Goal: Task Accomplishment & Management: Complete application form

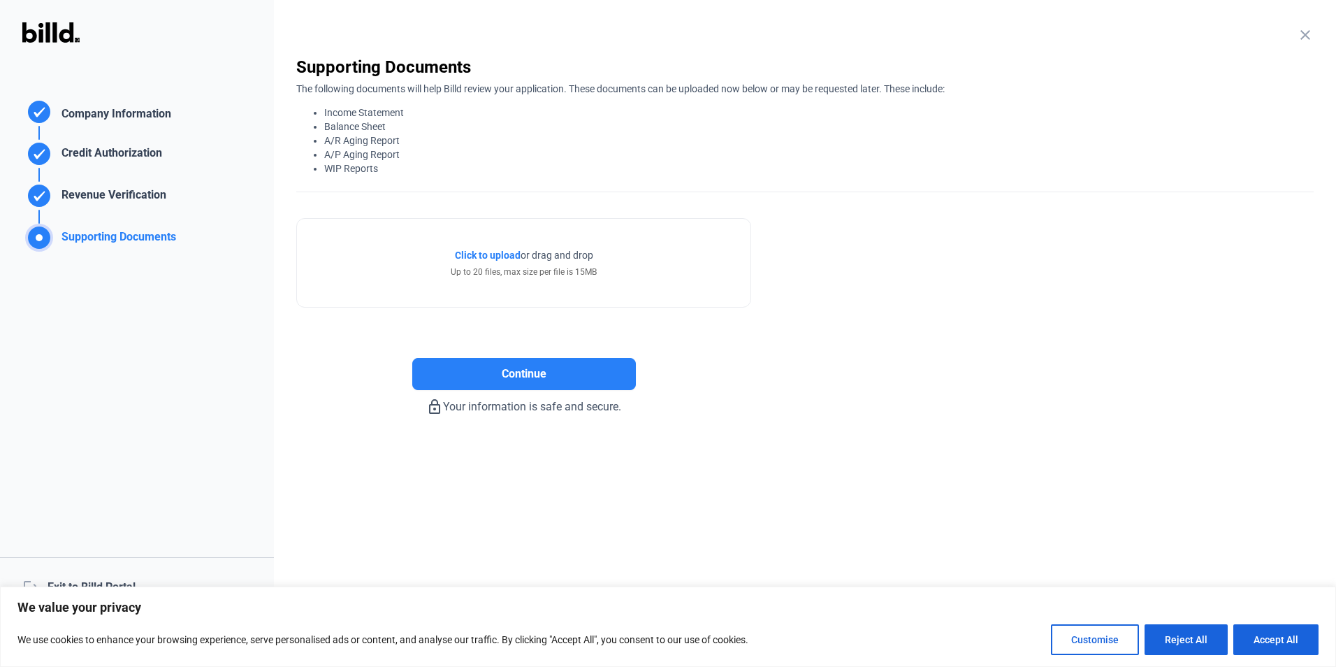
click at [506, 258] on span "Click to upload" at bounding box center [488, 254] width 66 height 11
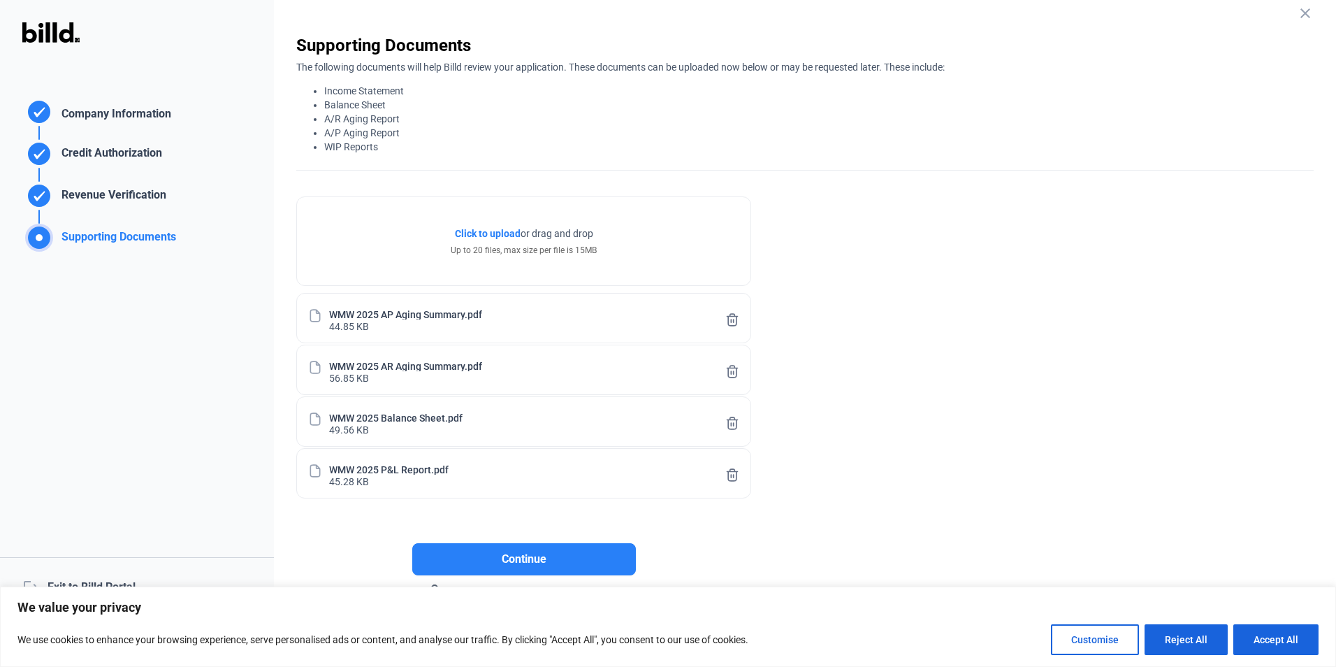
scroll to position [32, 0]
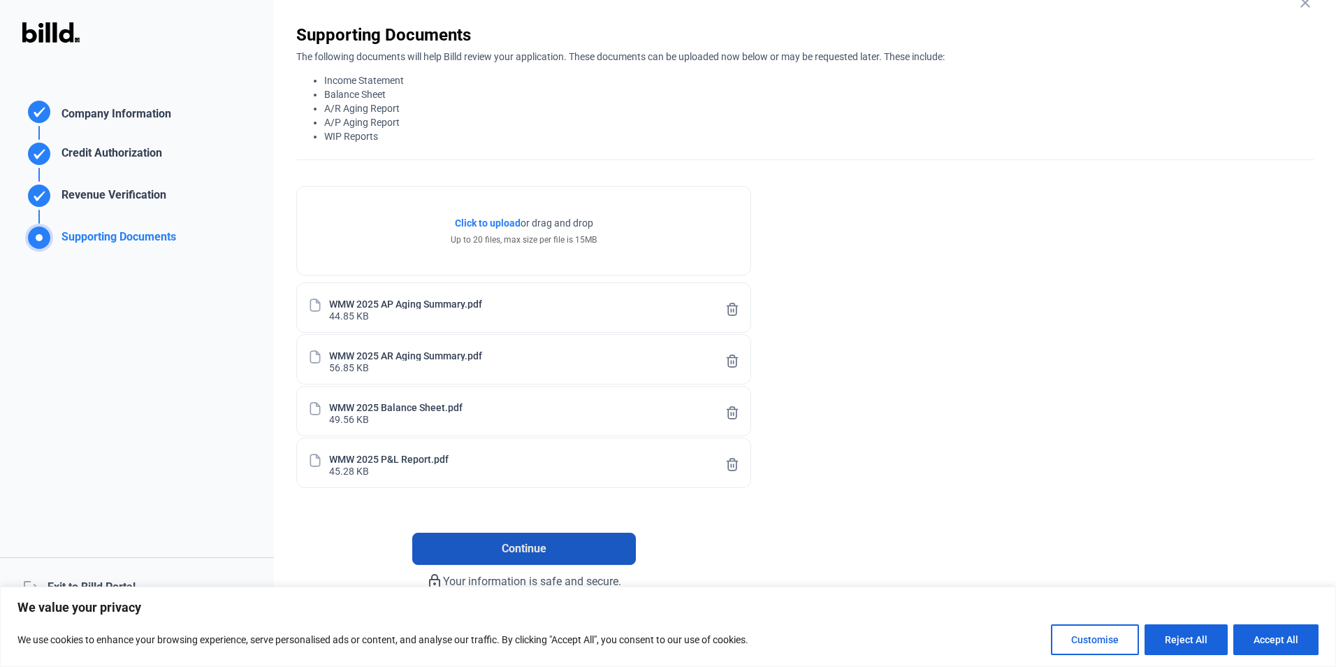
click at [525, 550] on span "Continue" at bounding box center [524, 548] width 45 height 17
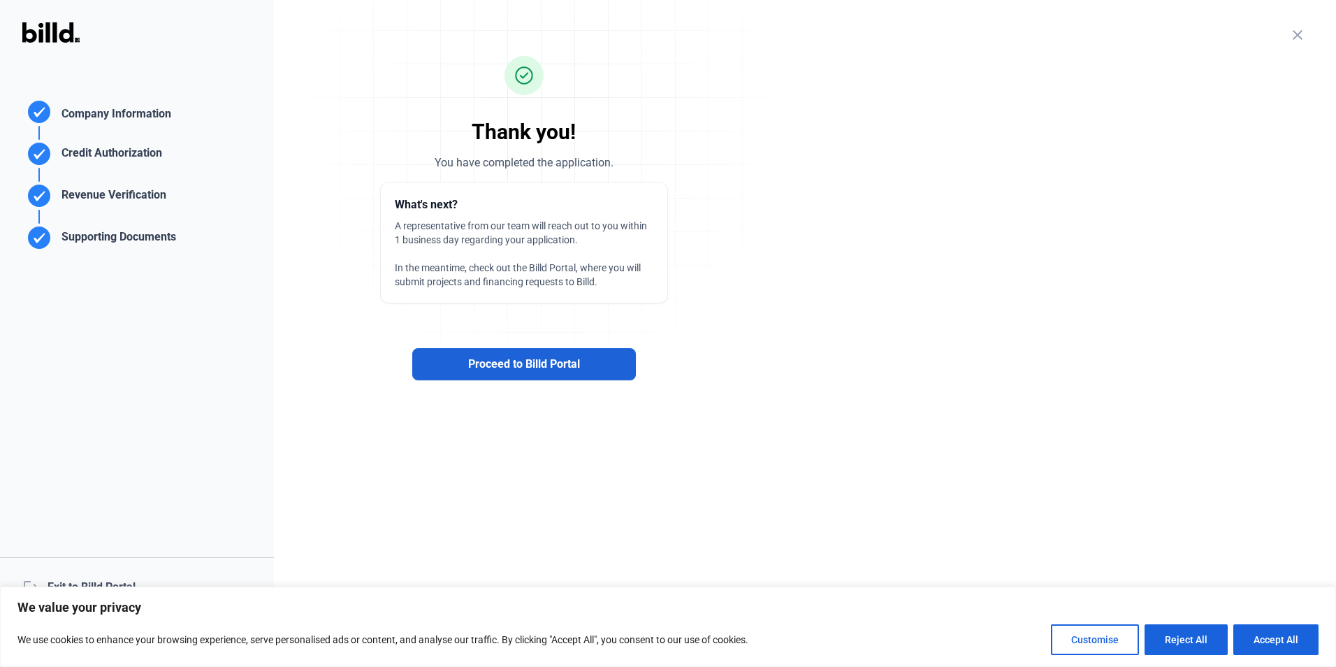
click at [544, 370] on span "Proceed to Billd Portal" at bounding box center [524, 364] width 112 height 17
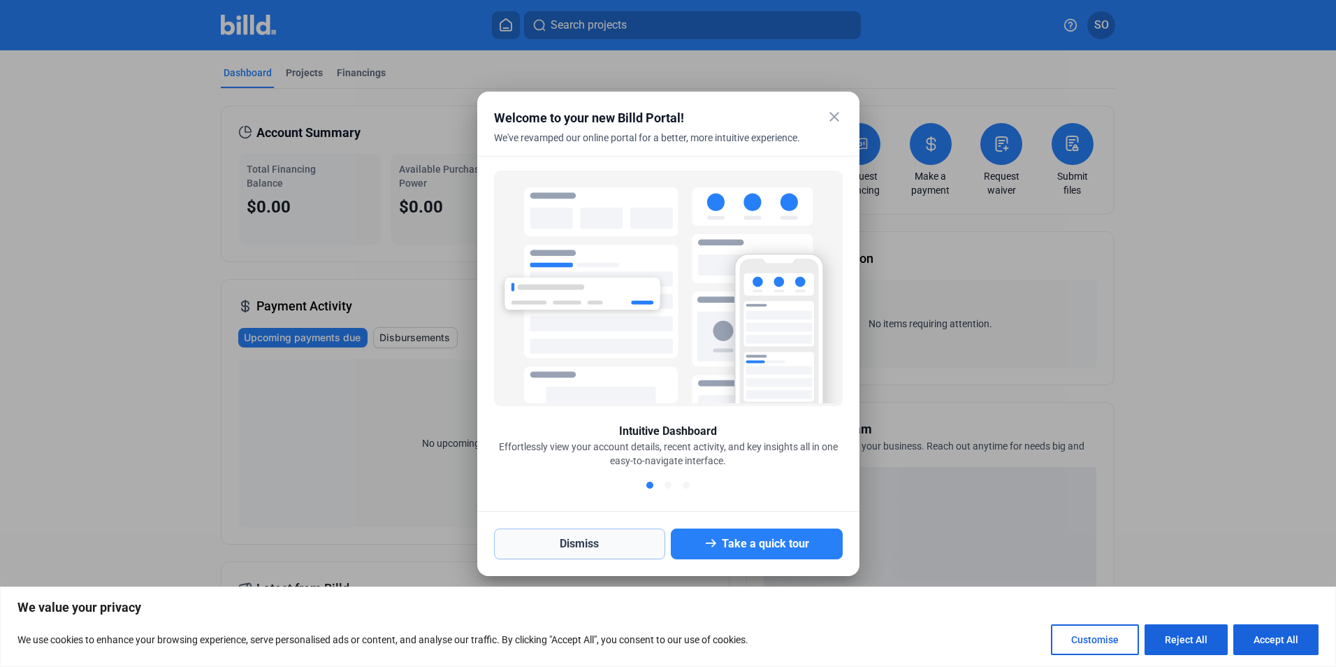
click at [616, 550] on button "Dismiss" at bounding box center [580, 543] width 172 height 31
